Goal: Find contact information

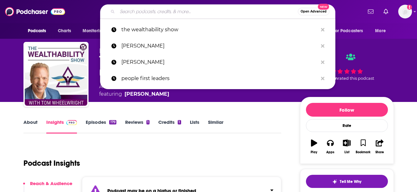
type input "Truly Human Leadership Podcast"
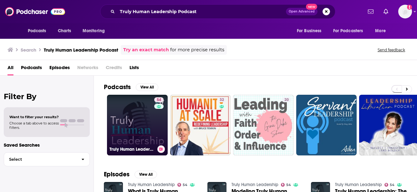
click at [136, 124] on link "54 Truly Human Leadership" at bounding box center [137, 125] width 61 height 61
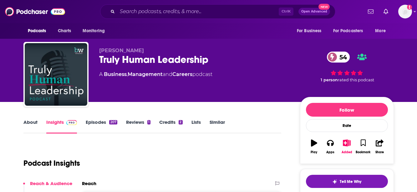
scroll to position [81, 0]
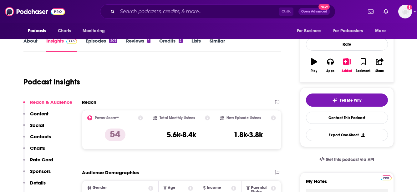
click at [50, 135] on p "Contacts" at bounding box center [40, 137] width 21 height 6
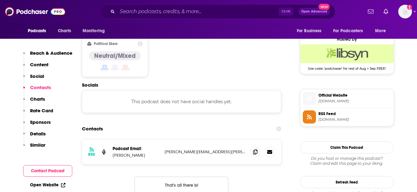
scroll to position [502, 0]
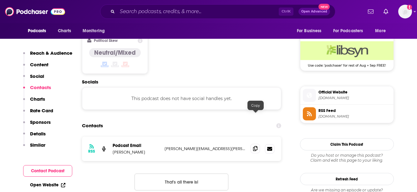
click at [254, 146] on icon at bounding box center [255, 148] width 4 height 5
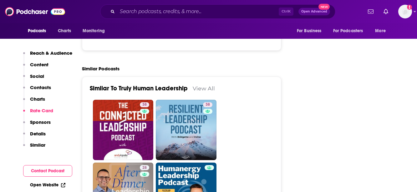
scroll to position [1052, 0]
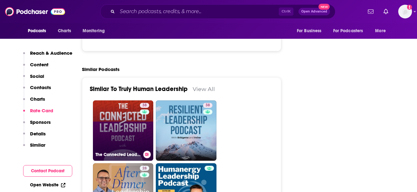
click at [124, 100] on link "38 The Connected Leadership Podcast" at bounding box center [123, 130] width 61 height 61
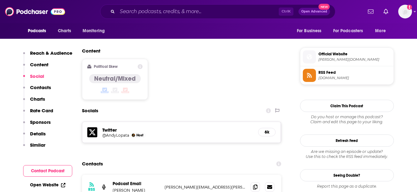
scroll to position [503, 0]
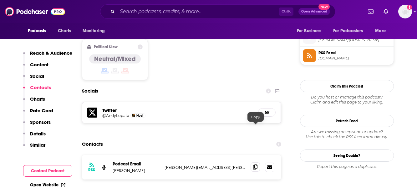
click at [253, 165] on icon at bounding box center [255, 167] width 4 height 5
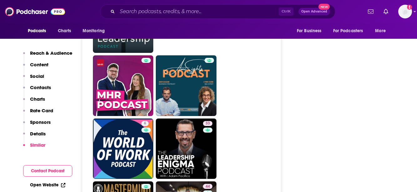
scroll to position [1266, 0]
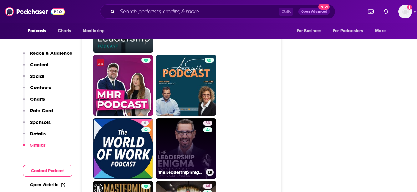
click at [172, 118] on link "33 The Leadership Enigma" at bounding box center [186, 148] width 61 height 61
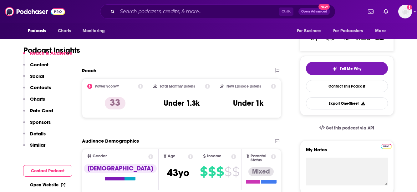
scroll to position [165, 0]
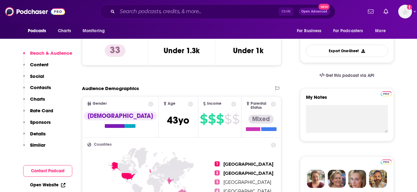
click at [38, 89] on p "Contacts" at bounding box center [40, 87] width 21 height 6
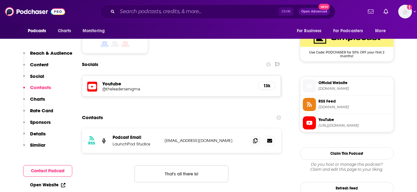
scroll to position [517, 0]
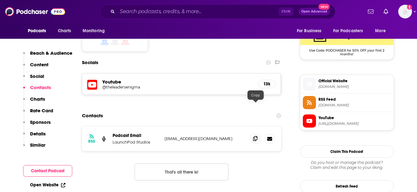
click at [257, 136] on icon at bounding box center [255, 138] width 4 height 5
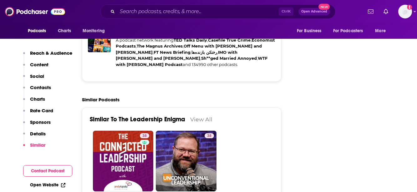
scroll to position [1137, 0]
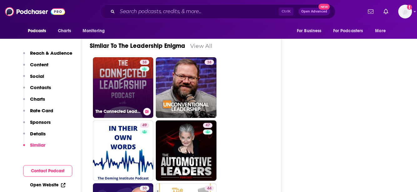
click at [115, 72] on link "38 The Connected Leadership Podcast" at bounding box center [123, 87] width 61 height 61
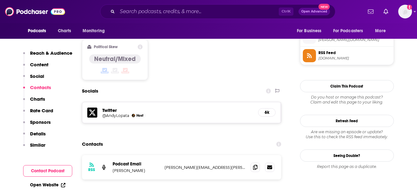
scroll to position [524, 0]
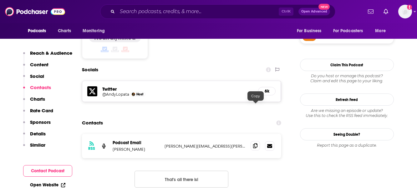
click at [258, 141] on span at bounding box center [255, 145] width 9 height 9
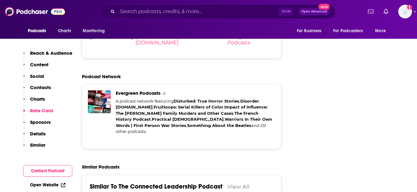
scroll to position [1086, 0]
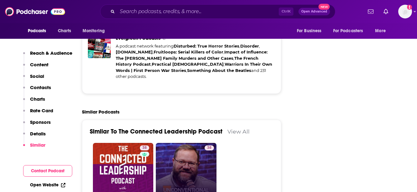
click at [182, 143] on link "38 The Unconventional Leadership Podcast" at bounding box center [186, 173] width 61 height 61
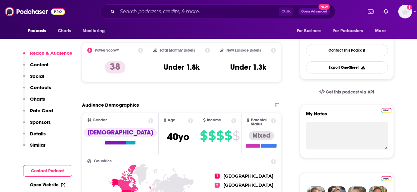
scroll to position [174, 0]
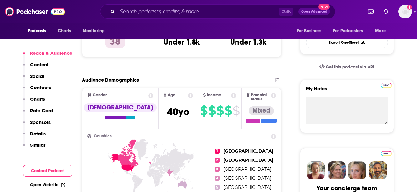
click at [45, 86] on p "Contacts" at bounding box center [40, 87] width 21 height 6
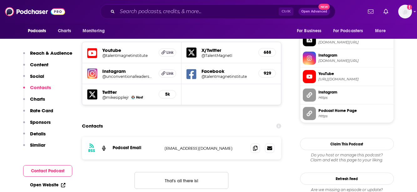
scroll to position [557, 0]
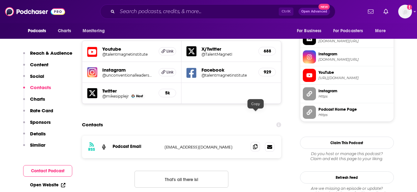
click at [255, 144] on icon at bounding box center [255, 146] width 4 height 5
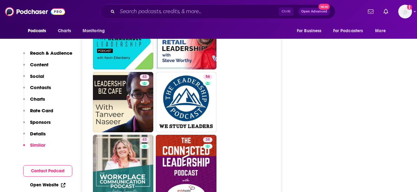
scroll to position [1169, 0]
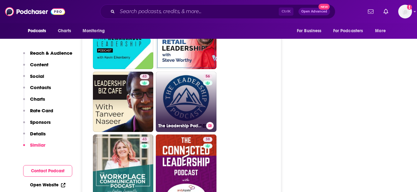
click at [193, 75] on link "56 The Leadership Podcast" at bounding box center [186, 102] width 61 height 61
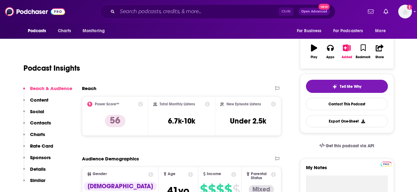
scroll to position [95, 0]
click at [41, 123] on p "Contacts" at bounding box center [40, 122] width 21 height 6
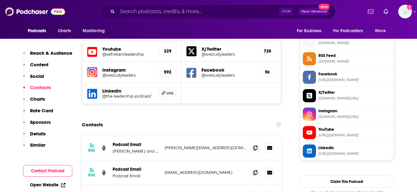
scroll to position [602, 0]
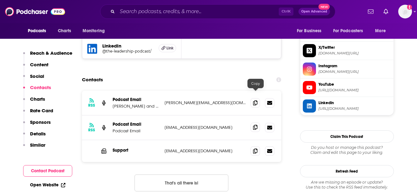
click at [255, 125] on icon at bounding box center [255, 127] width 4 height 5
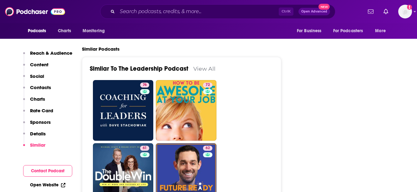
scroll to position [1273, 0]
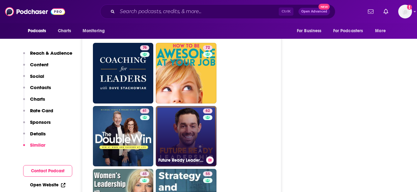
click at [172, 106] on link "62 Future Ready Leadership With [PERSON_NAME]" at bounding box center [186, 136] width 61 height 61
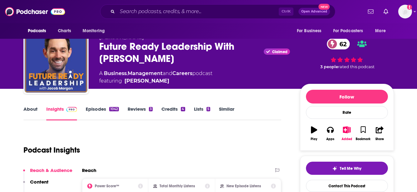
scroll to position [94, 0]
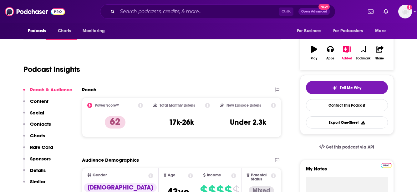
click at [39, 124] on p "Contacts" at bounding box center [40, 124] width 21 height 6
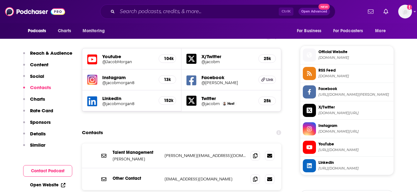
scroll to position [542, 0]
click at [255, 151] on span at bounding box center [255, 155] width 9 height 9
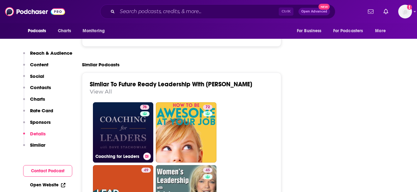
scroll to position [1407, 0]
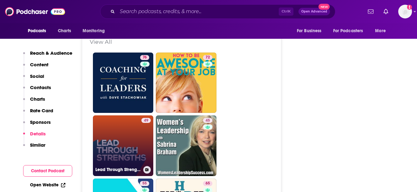
click at [121, 115] on link "49 Lead Through Strengths - Build a Training and Coaching Practice, Based on St…" at bounding box center [123, 145] width 61 height 61
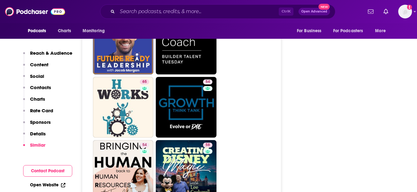
scroll to position [1328, 0]
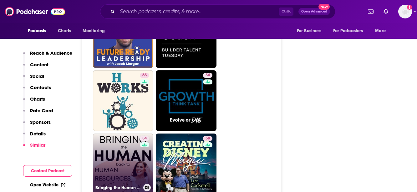
click at [130, 134] on link "54 Bringing the Human back to Human Resources" at bounding box center [123, 164] width 61 height 61
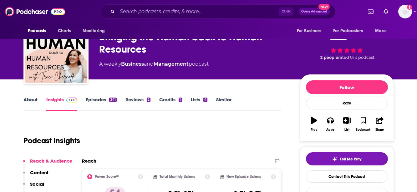
scroll to position [79, 0]
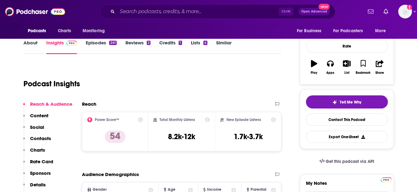
click at [43, 139] on p "Contacts" at bounding box center [40, 138] width 21 height 6
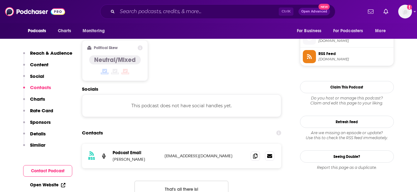
scroll to position [502, 0]
click at [255, 153] on icon at bounding box center [255, 155] width 4 height 5
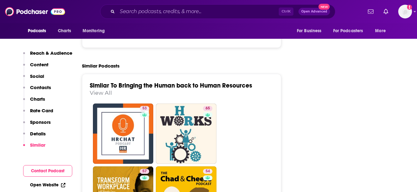
scroll to position [1201, 0]
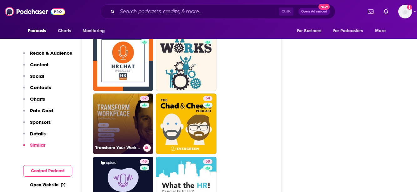
click at [121, 94] on link "57 Transform Your Workplace" at bounding box center [123, 124] width 61 height 61
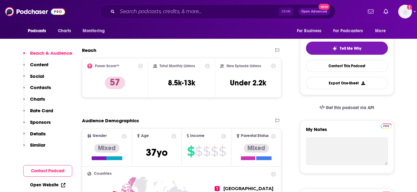
scroll to position [252, 0]
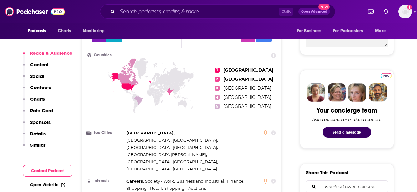
click at [41, 89] on p "Contacts" at bounding box center [40, 87] width 21 height 6
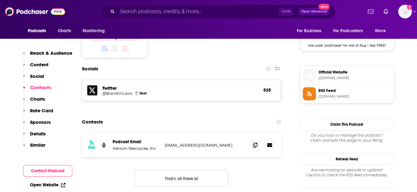
scroll to position [522, 0]
click at [256, 140] on span at bounding box center [255, 144] width 9 height 9
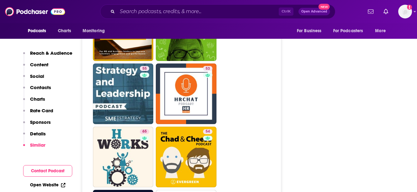
scroll to position [1282, 0]
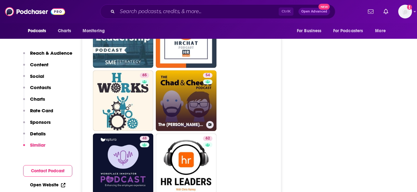
click at [182, 70] on link "54 The [PERSON_NAME] & Cheese Podcast" at bounding box center [186, 100] width 61 height 61
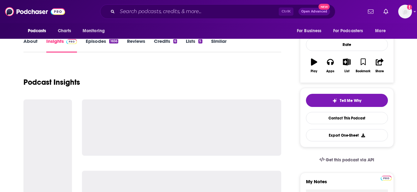
scroll to position [93, 0]
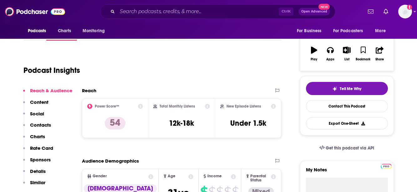
click at [34, 125] on p "Contacts" at bounding box center [40, 125] width 21 height 6
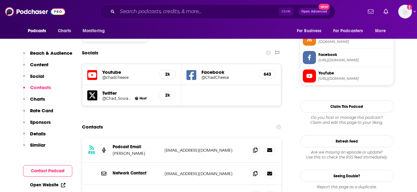
scroll to position [529, 0]
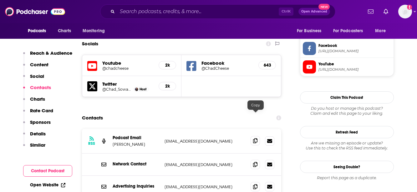
click at [256, 138] on icon at bounding box center [255, 140] width 4 height 5
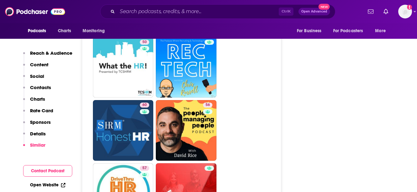
scroll to position [1587, 0]
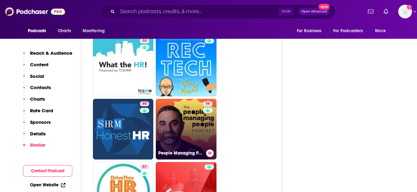
click at [186, 99] on link "56 People Managing People" at bounding box center [186, 129] width 61 height 61
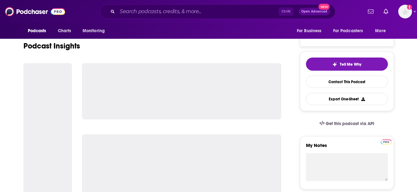
scroll to position [119, 0]
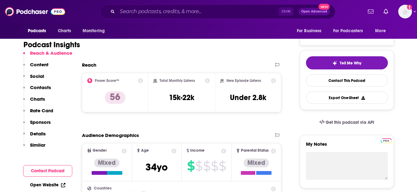
click at [42, 88] on p "Contacts" at bounding box center [40, 87] width 21 height 6
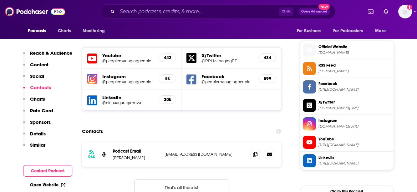
scroll to position [549, 0]
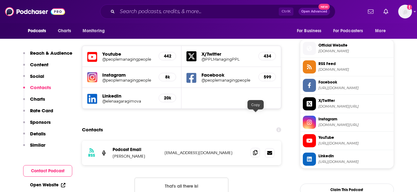
click at [254, 150] on icon at bounding box center [255, 152] width 4 height 5
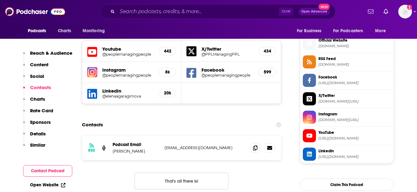
scroll to position [601, 0]
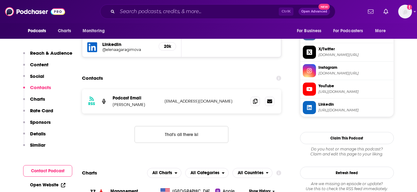
click at [40, 186] on link "Open Website" at bounding box center [47, 184] width 35 height 5
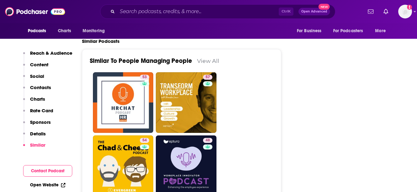
scroll to position [1211, 0]
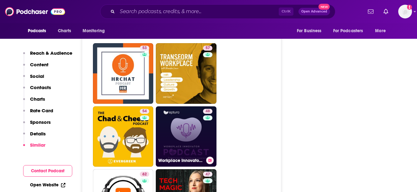
click at [182, 106] on link "48 Workplace Innovator Podcast | Enhancing Your Employee Experience | Facility …" at bounding box center [186, 136] width 61 height 61
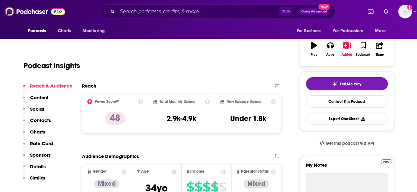
click at [43, 122] on p "Contacts" at bounding box center [40, 120] width 21 height 6
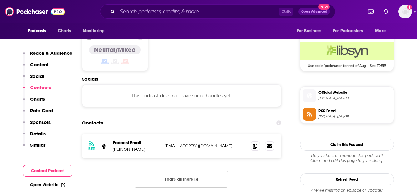
scroll to position [502, 0]
click at [257, 143] on icon at bounding box center [255, 145] width 4 height 5
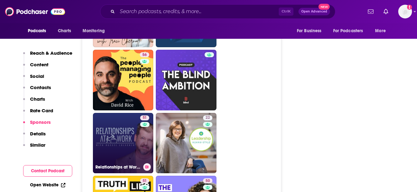
scroll to position [1284, 0]
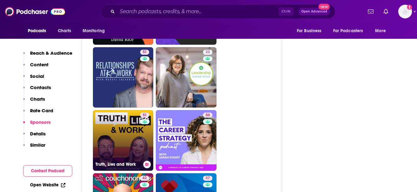
click at [115, 110] on link "51 Truth, Lies and Work" at bounding box center [123, 140] width 61 height 61
type input "[URL][DOMAIN_NAME]"
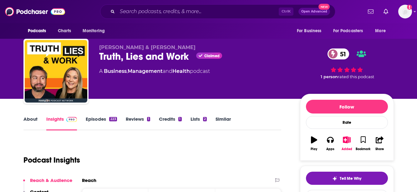
scroll to position [111, 0]
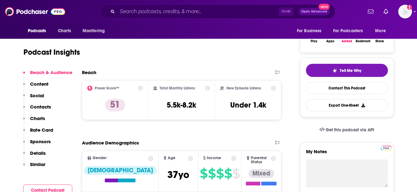
click at [44, 109] on p "Contacts" at bounding box center [40, 107] width 21 height 6
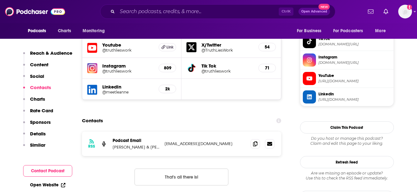
scroll to position [556, 0]
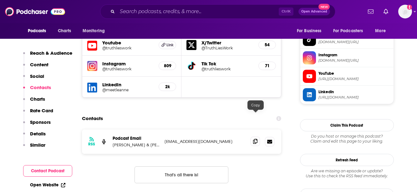
click at [256, 139] on icon at bounding box center [255, 141] width 4 height 5
